Goal: Task Accomplishment & Management: Use online tool/utility

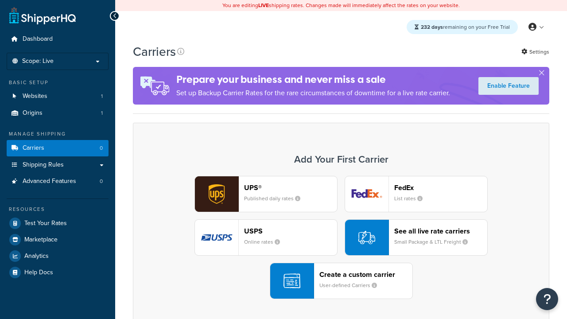
click at [341, 238] on div "UPS® Published daily rates FedEx List rates USPS Online rates See all live rate…" at bounding box center [341, 237] width 398 height 123
click at [441, 188] on header "FedEx" at bounding box center [440, 187] width 93 height 8
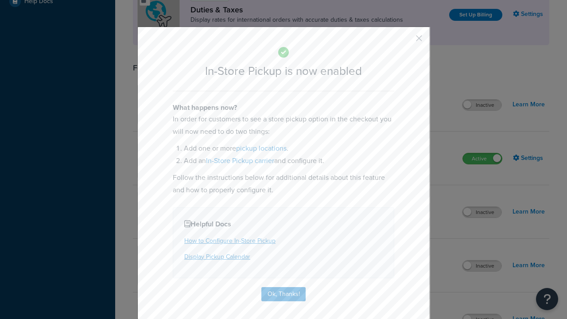
click at [406, 40] on button "button" at bounding box center [406, 41] width 2 height 2
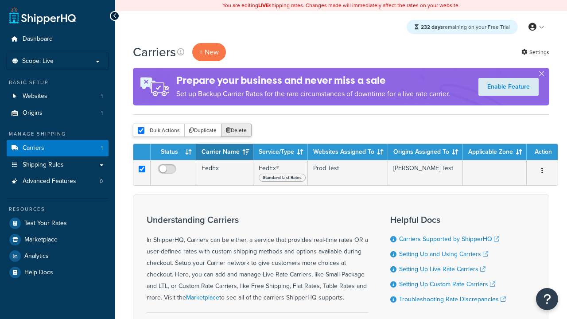
click at [236, 131] on button "Delete" at bounding box center [236, 130] width 31 height 13
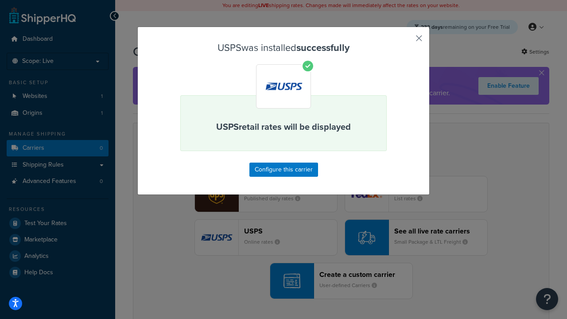
click at [406, 41] on button "button" at bounding box center [406, 41] width 2 height 2
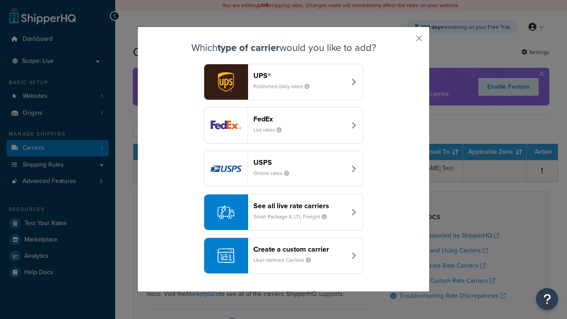
click at [283, 213] on div "See all live rate carriers Small Package & LTL Freight" at bounding box center [299, 212] width 93 height 21
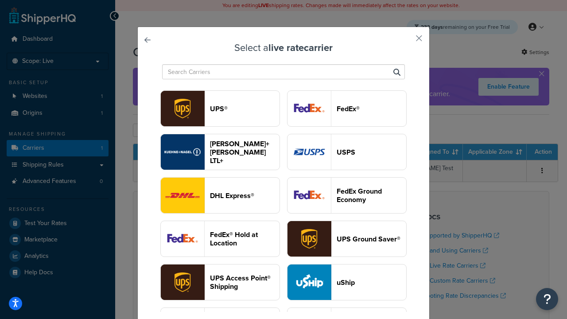
click at [244, 109] on header "UPS®" at bounding box center [245, 109] width 70 height 8
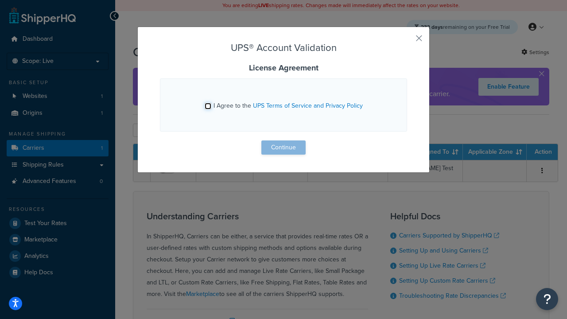
click at [209, 106] on input "I Agree to the UPS Terms of Service and Privacy Policy" at bounding box center [208, 106] width 7 height 7
checkbox input "true"
click at [283, 147] on button "Continue" at bounding box center [283, 147] width 44 height 14
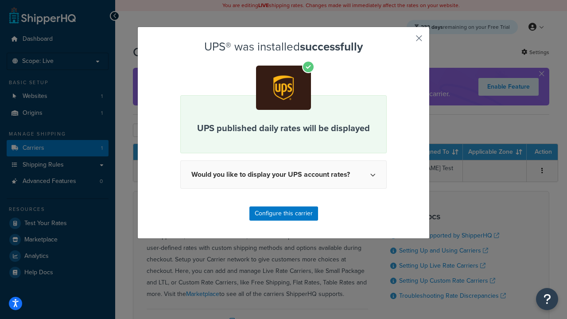
click at [406, 41] on button "button" at bounding box center [406, 41] width 2 height 2
